Goal: Find contact information: Find contact information

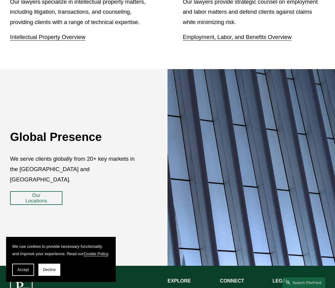
scroll to position [928, 0]
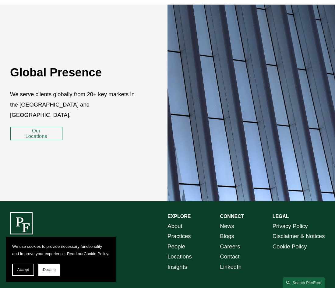
click at [172, 221] on link "About" at bounding box center [175, 226] width 15 height 10
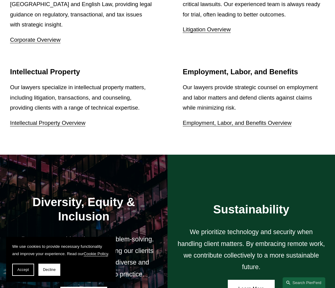
scroll to position [894, 0]
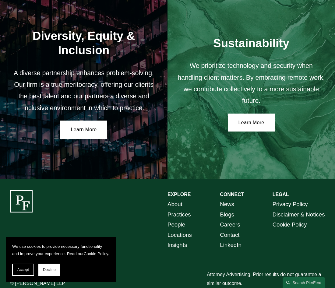
click at [226, 230] on link "Contact" at bounding box center [230, 235] width 20 height 10
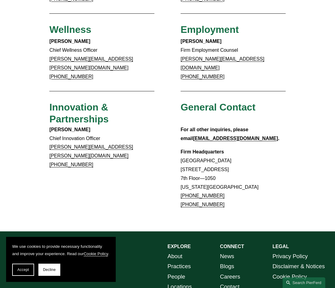
scroll to position [456, 0]
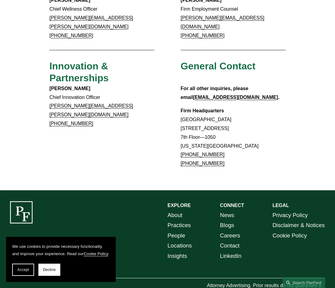
click at [177, 210] on link "About" at bounding box center [175, 215] width 15 height 10
